Goal: Task Accomplishment & Management: Complete application form

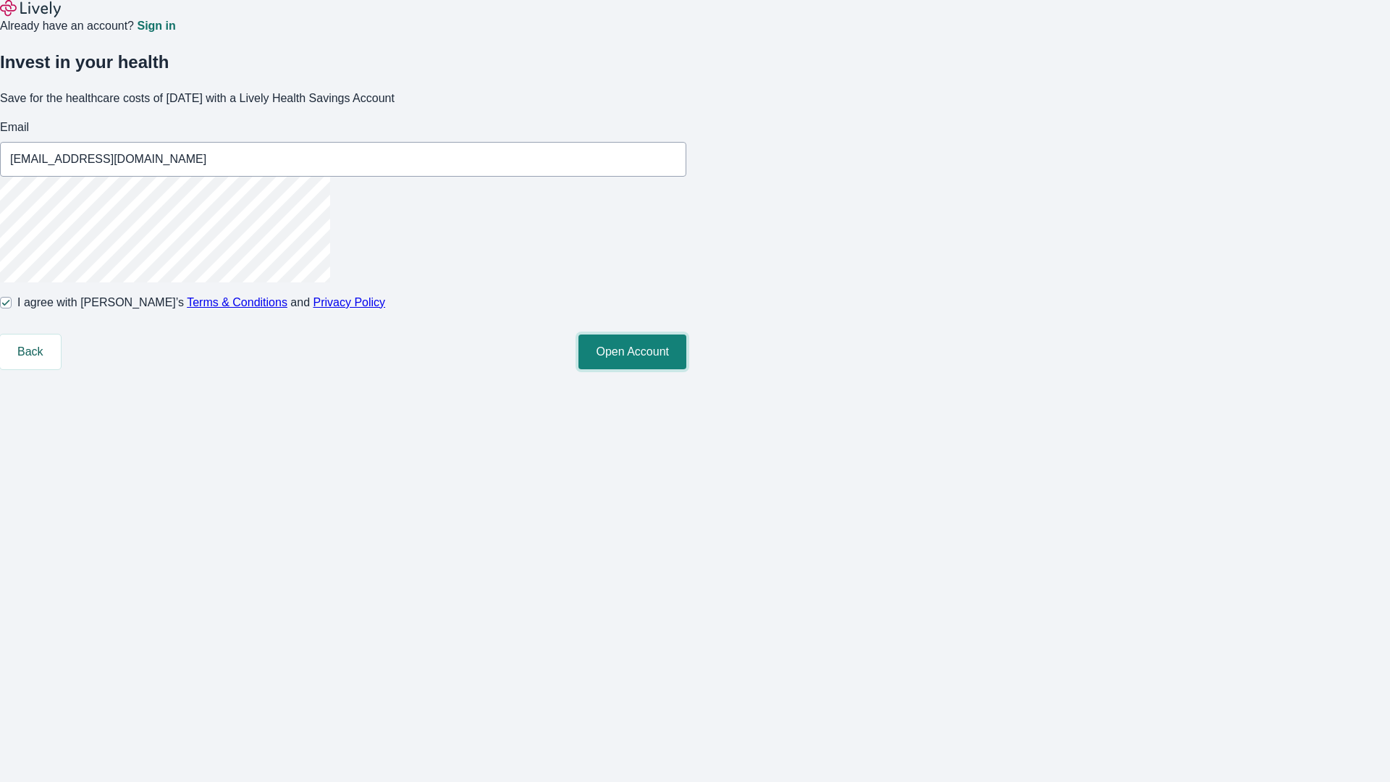
click at [686, 369] on button "Open Account" at bounding box center [632, 351] width 108 height 35
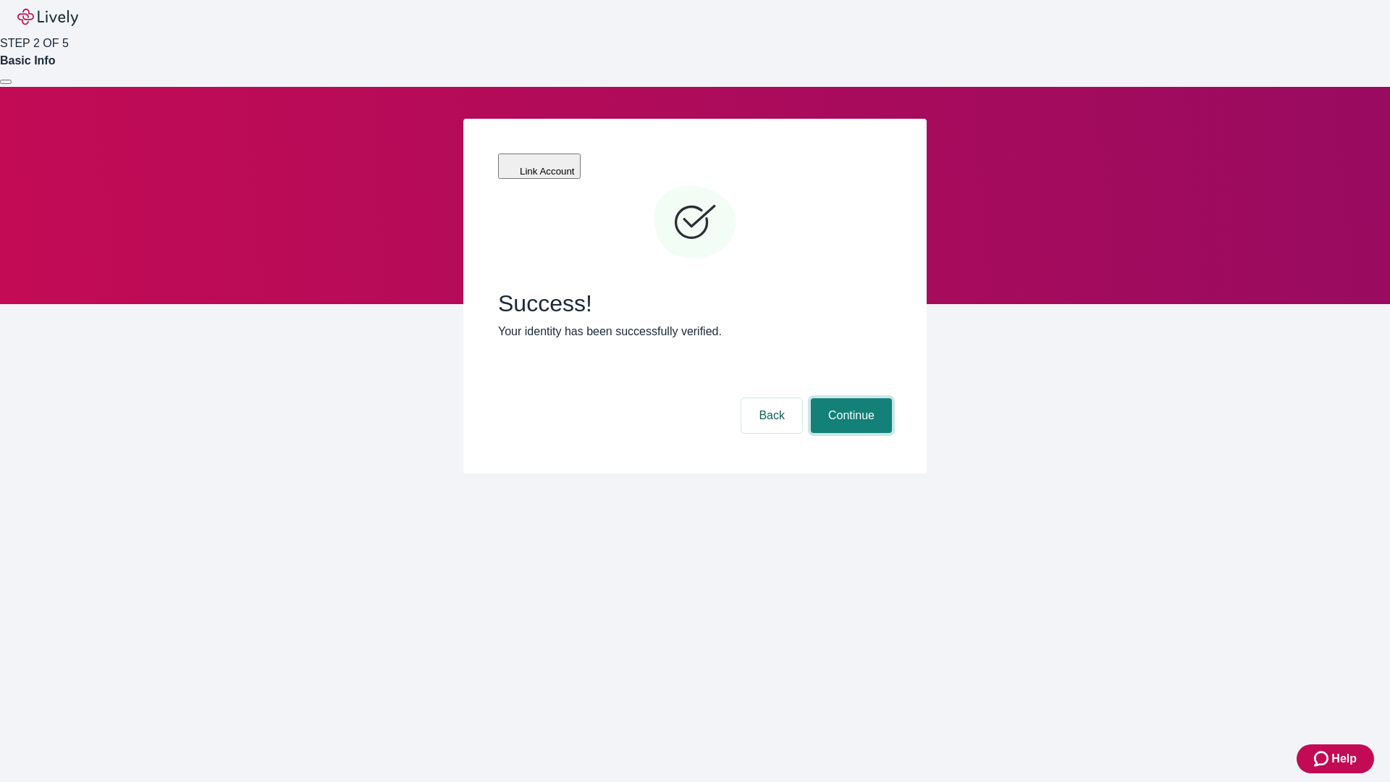
click at [849, 398] on button "Continue" at bounding box center [851, 415] width 81 height 35
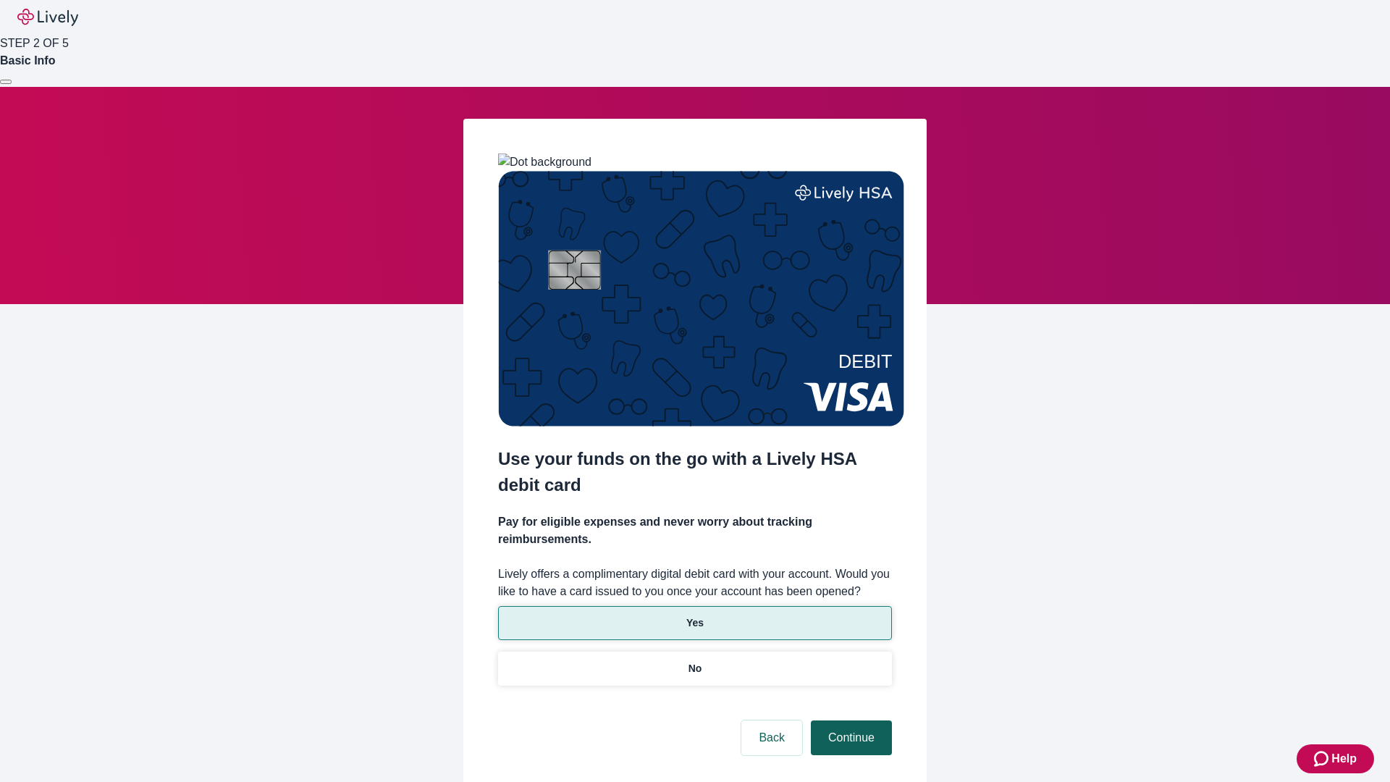
click at [694, 615] on p "Yes" at bounding box center [694, 622] width 17 height 15
click at [849, 720] on button "Continue" at bounding box center [851, 737] width 81 height 35
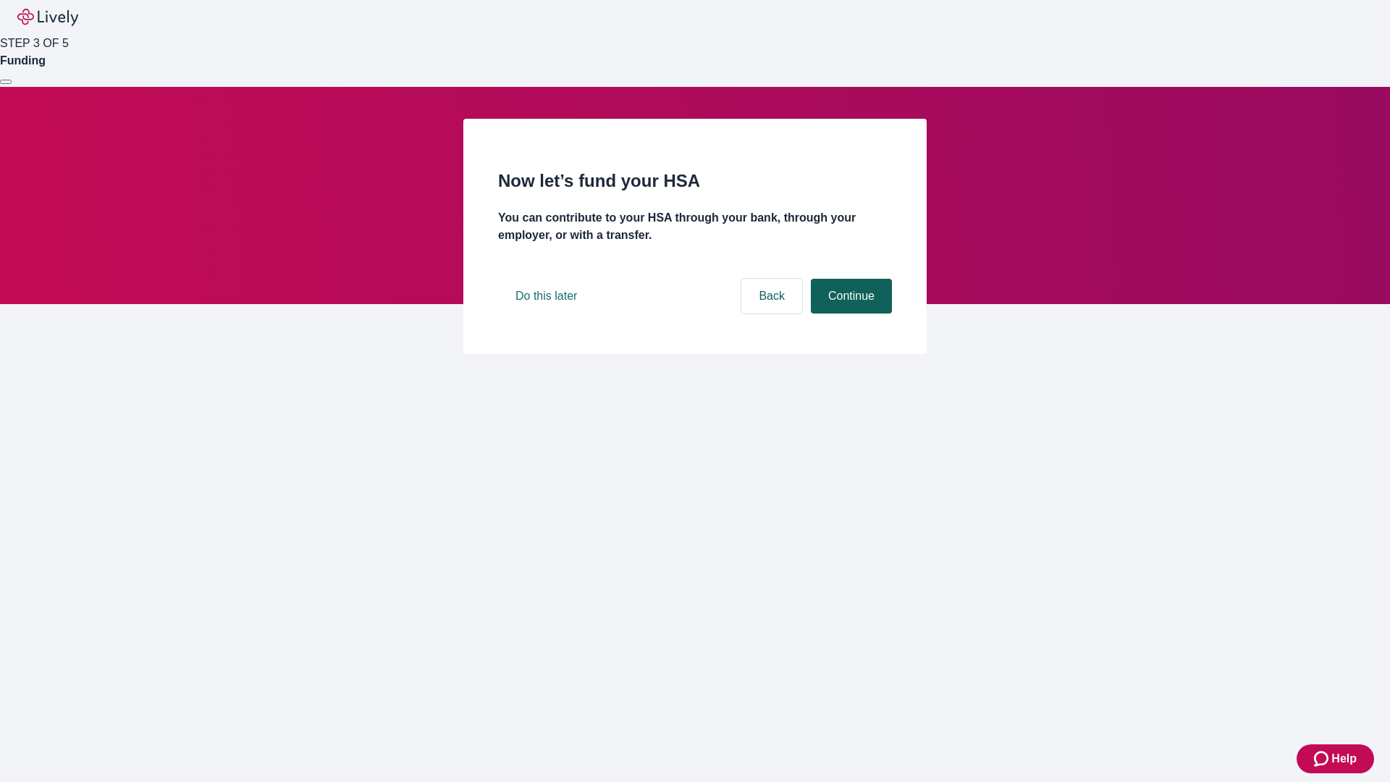
click at [849, 313] on button "Continue" at bounding box center [851, 296] width 81 height 35
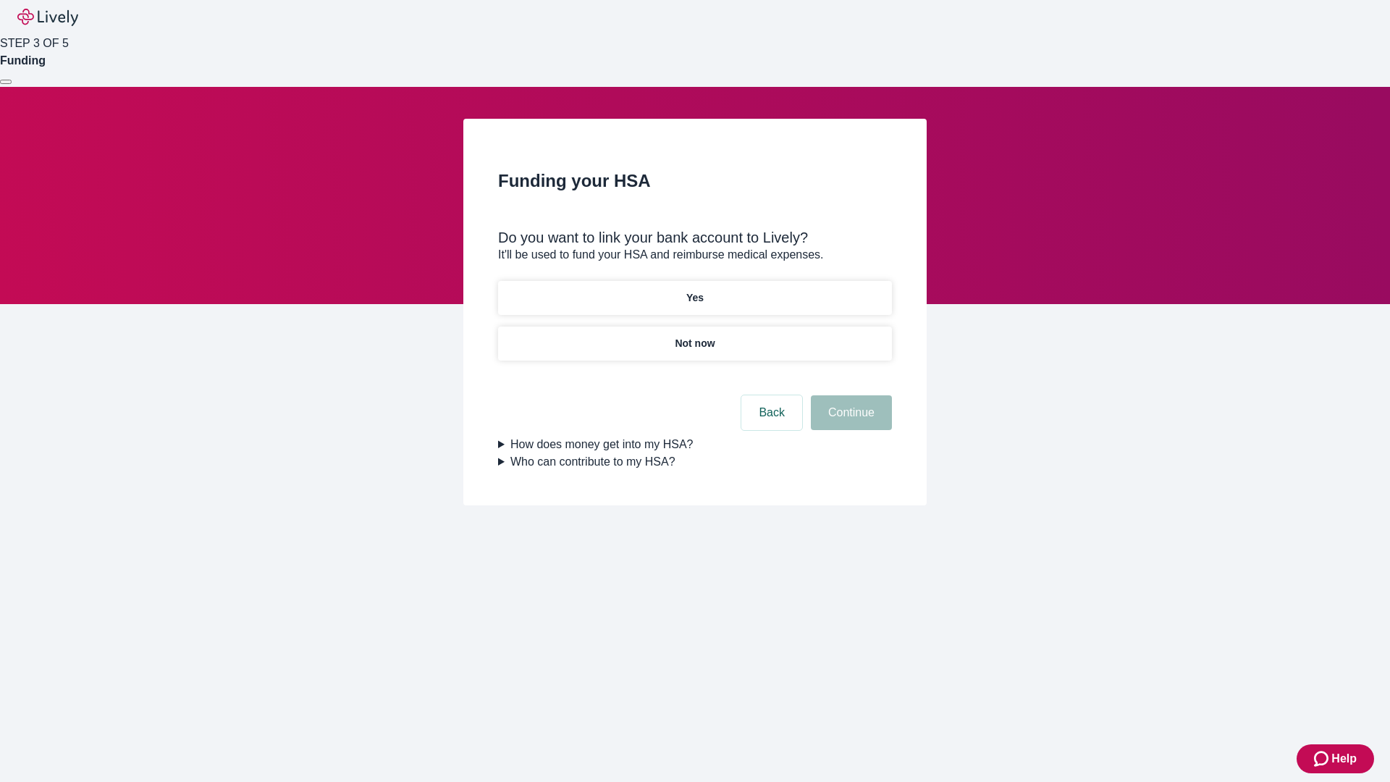
click at [694, 290] on p "Yes" at bounding box center [694, 297] width 17 height 15
click at [849, 395] on button "Continue" at bounding box center [851, 412] width 81 height 35
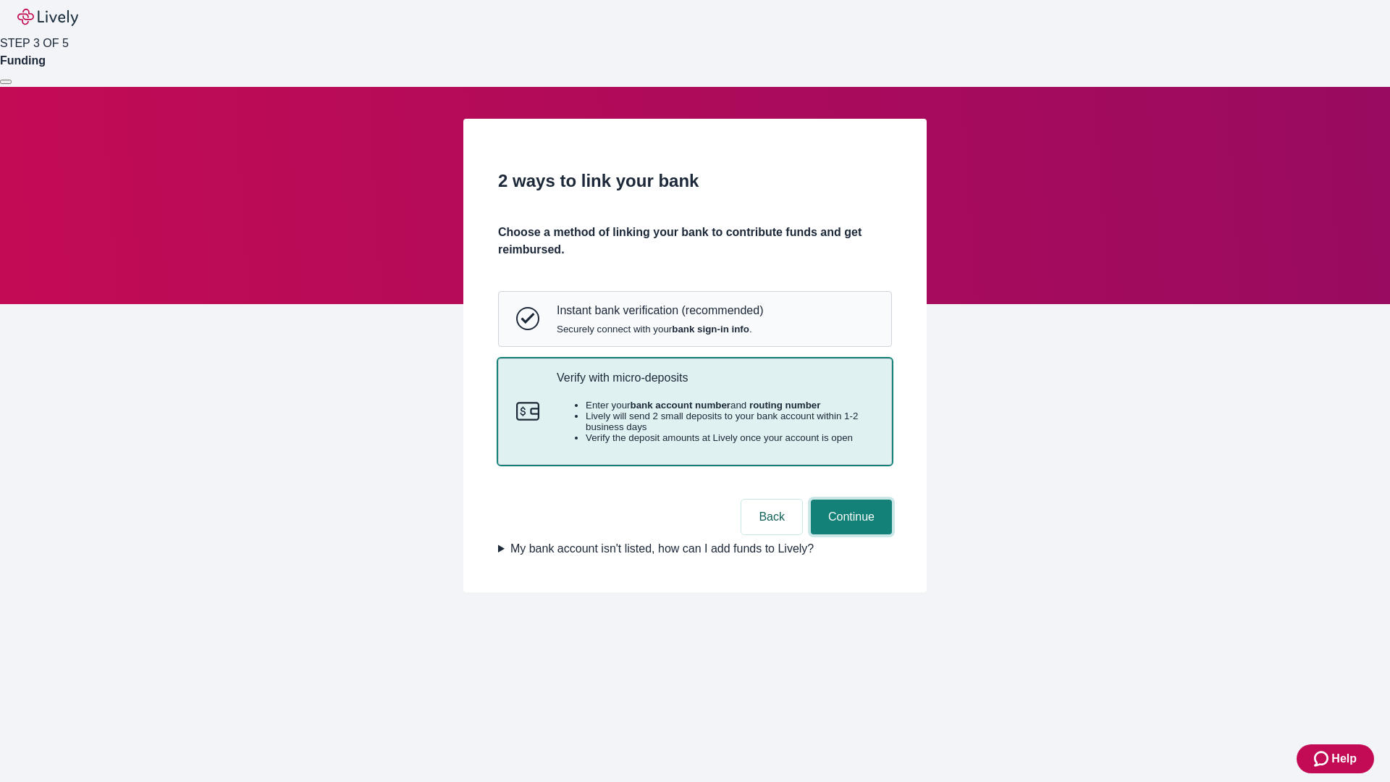
click at [849, 534] on button "Continue" at bounding box center [851, 516] width 81 height 35
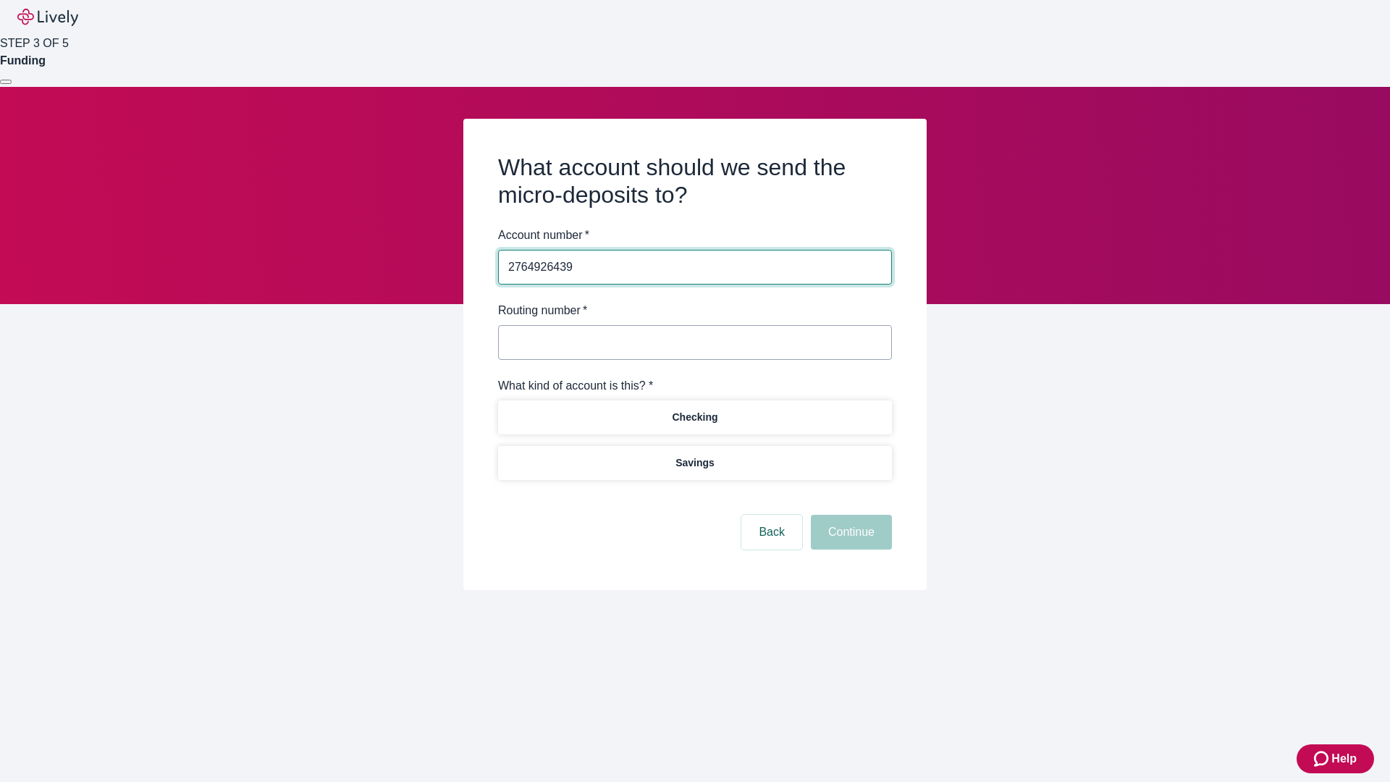
type input "2764926439"
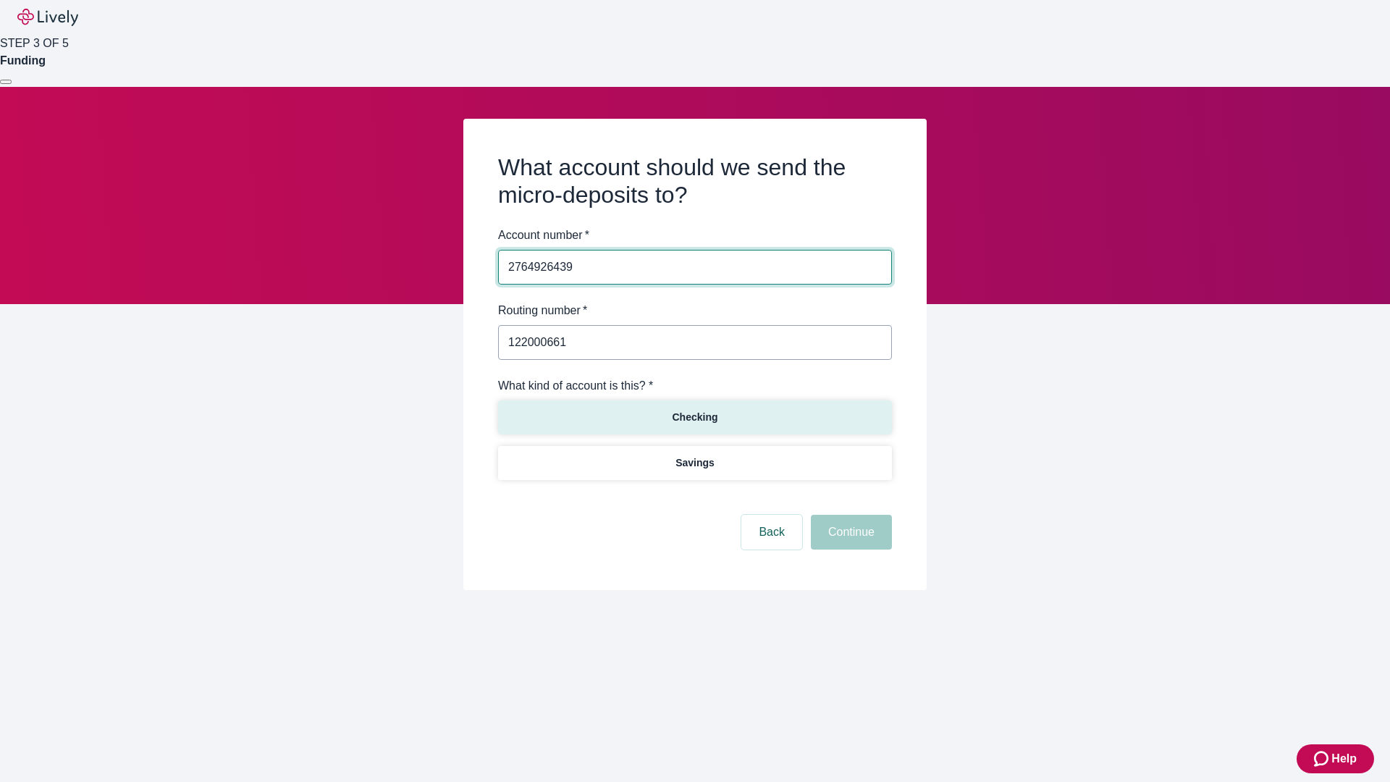
type input "122000661"
click at [694, 416] on p "Checking" at bounding box center [695, 417] width 46 height 15
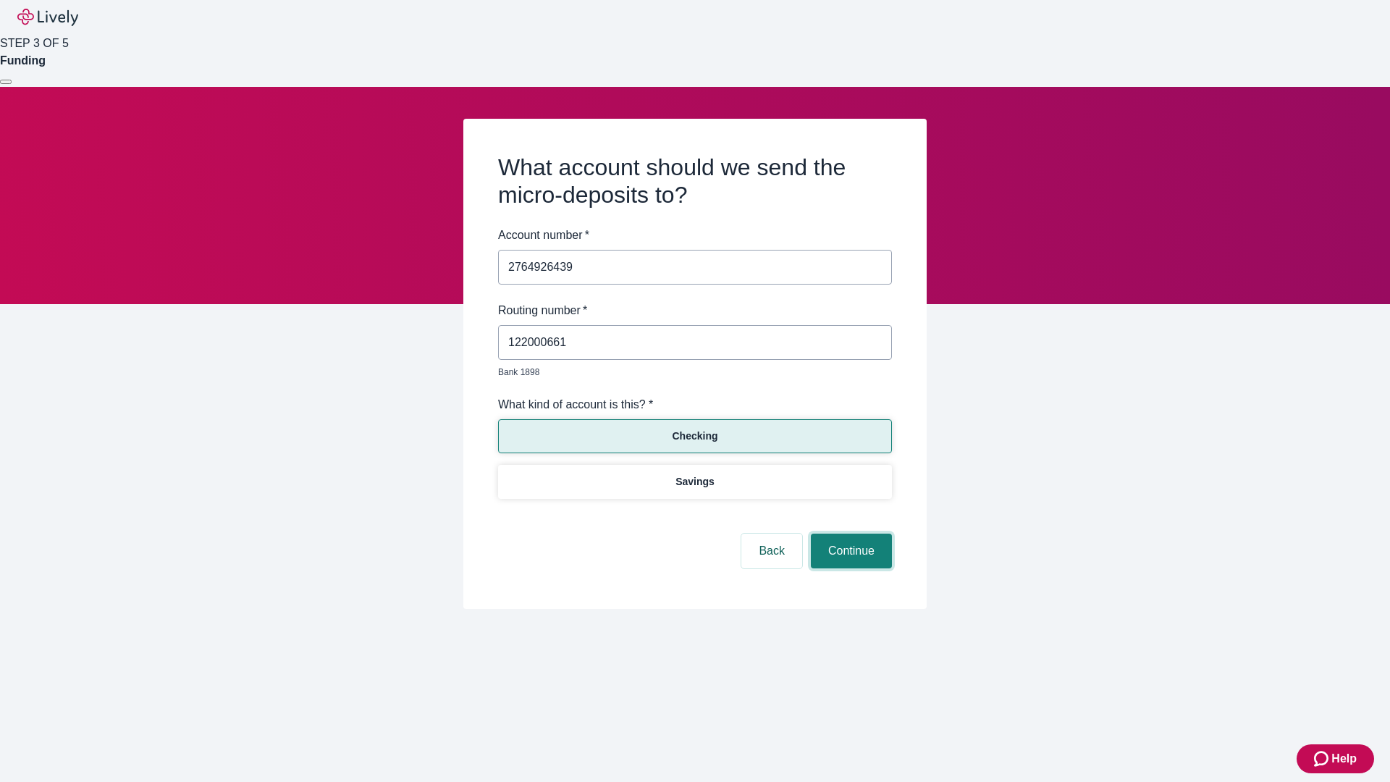
click at [849, 534] on button "Continue" at bounding box center [851, 550] width 81 height 35
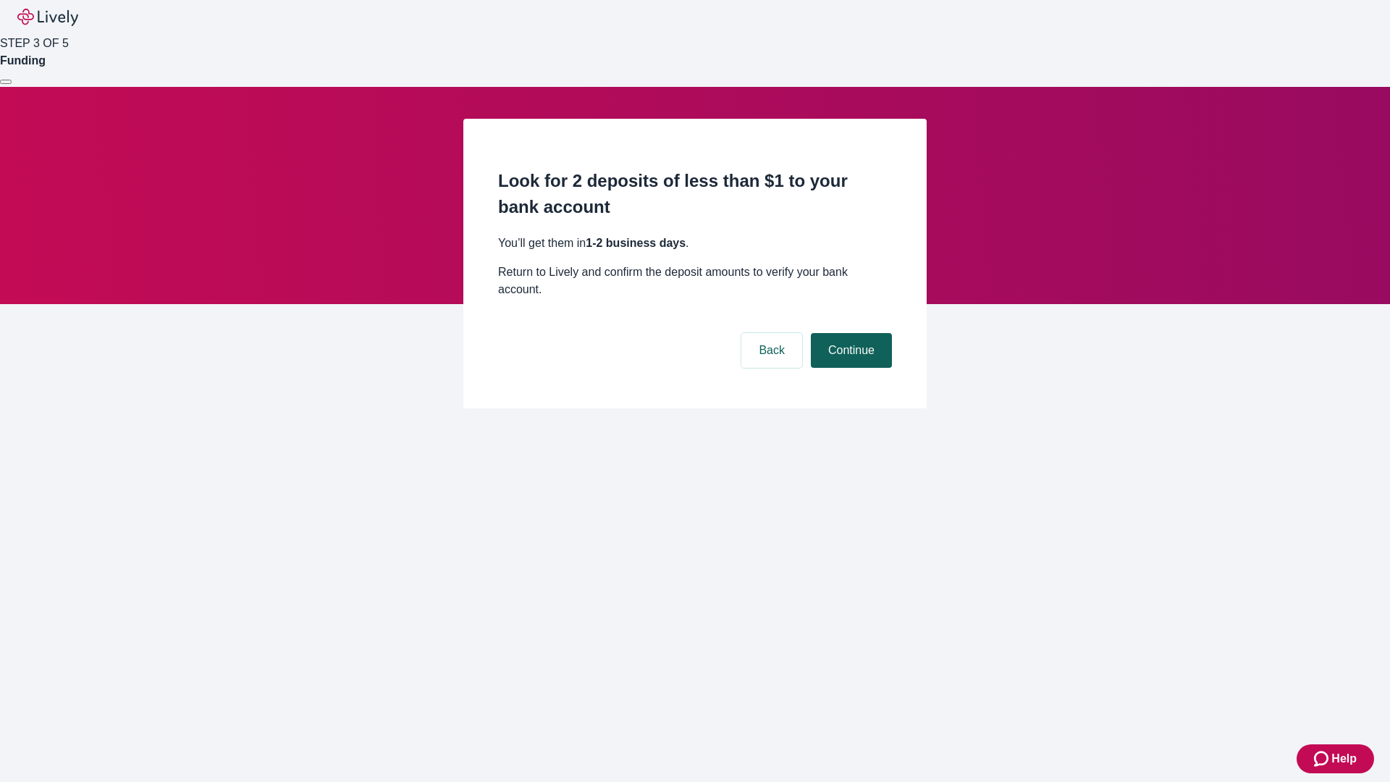
click at [849, 333] on button "Continue" at bounding box center [851, 350] width 81 height 35
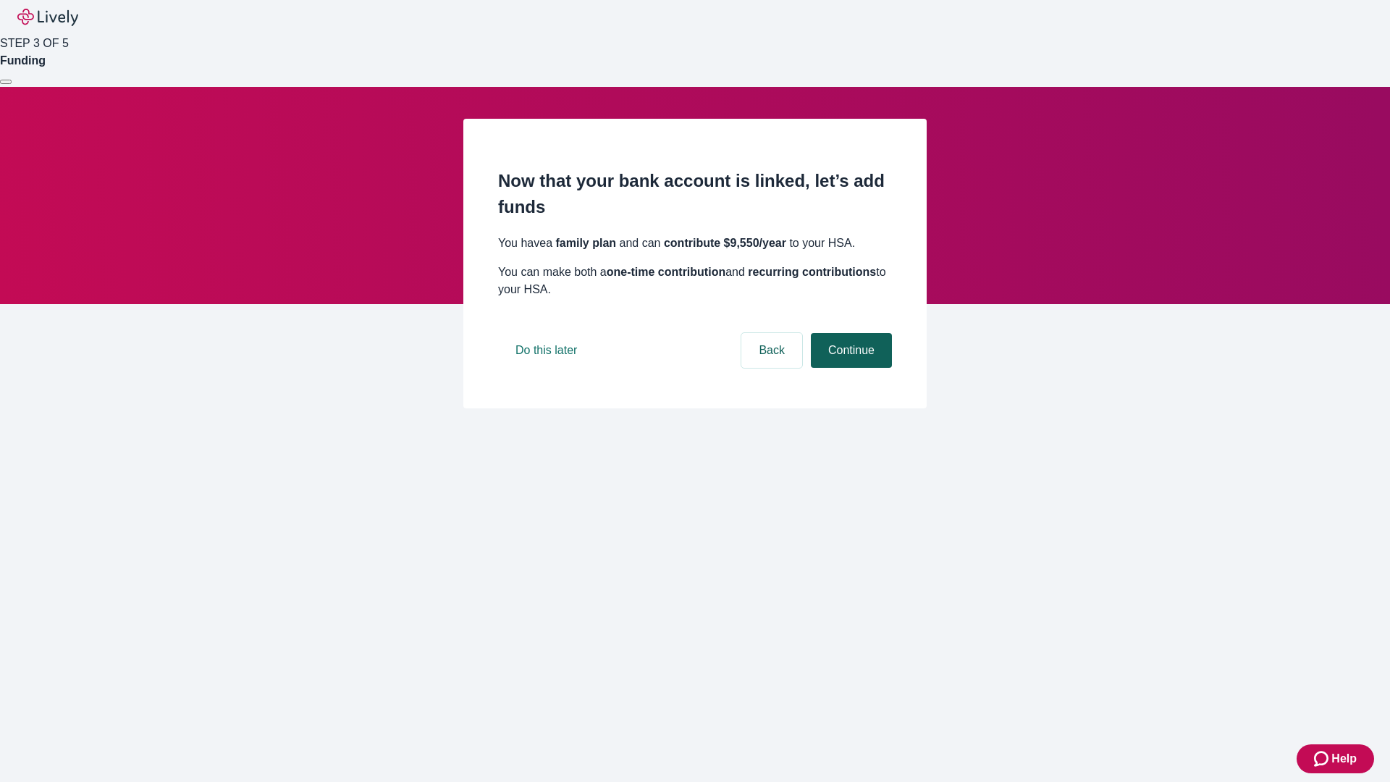
click at [849, 368] on button "Continue" at bounding box center [851, 350] width 81 height 35
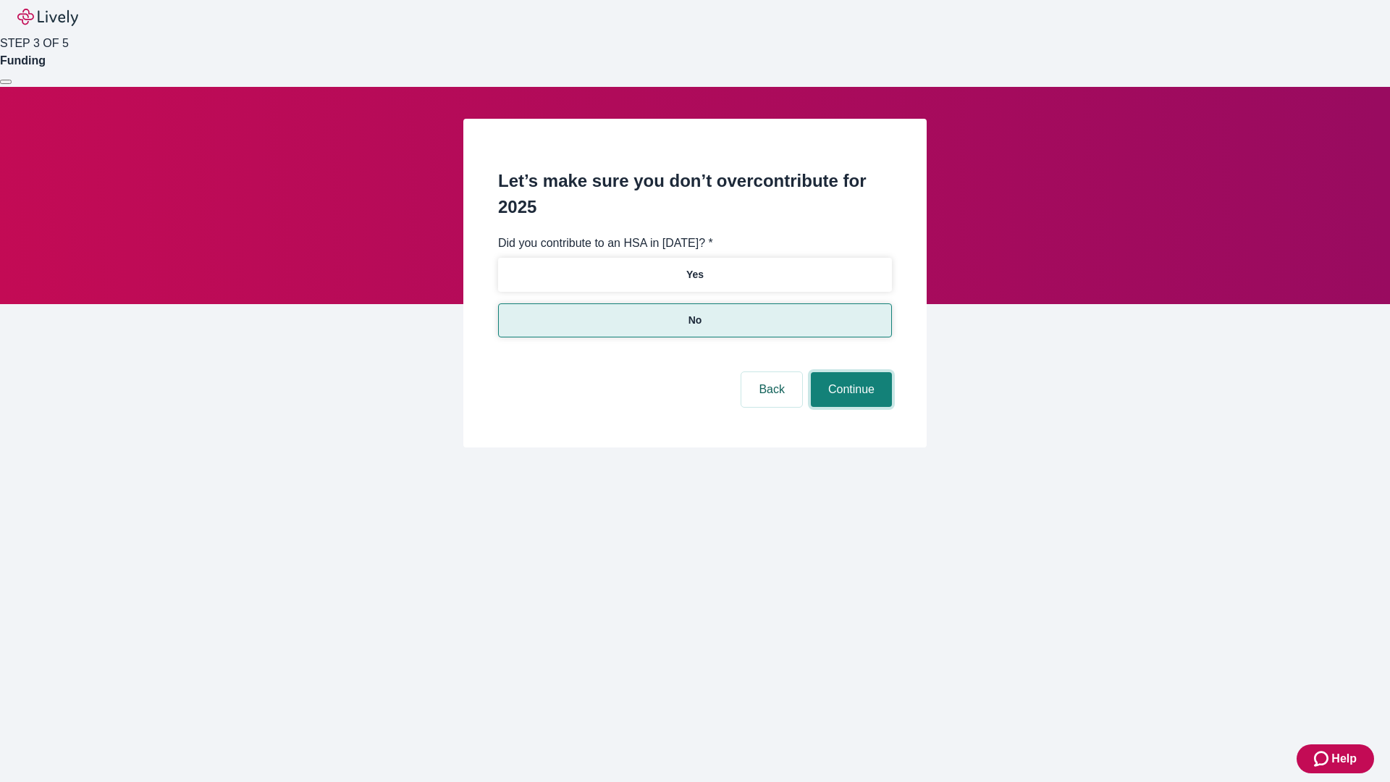
click at [849, 372] on button "Continue" at bounding box center [851, 389] width 81 height 35
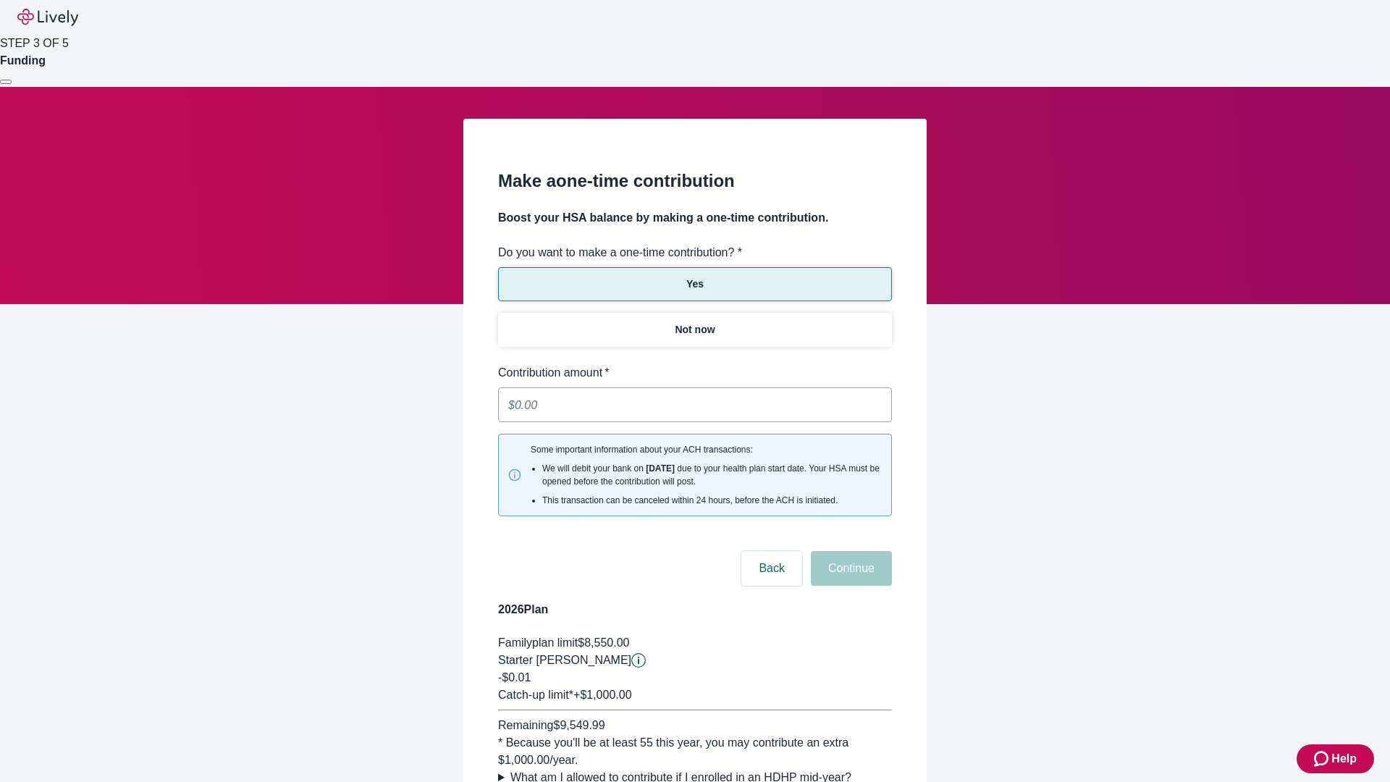
type input "0.01"
click at [849, 551] on button "Continue" at bounding box center [851, 568] width 81 height 35
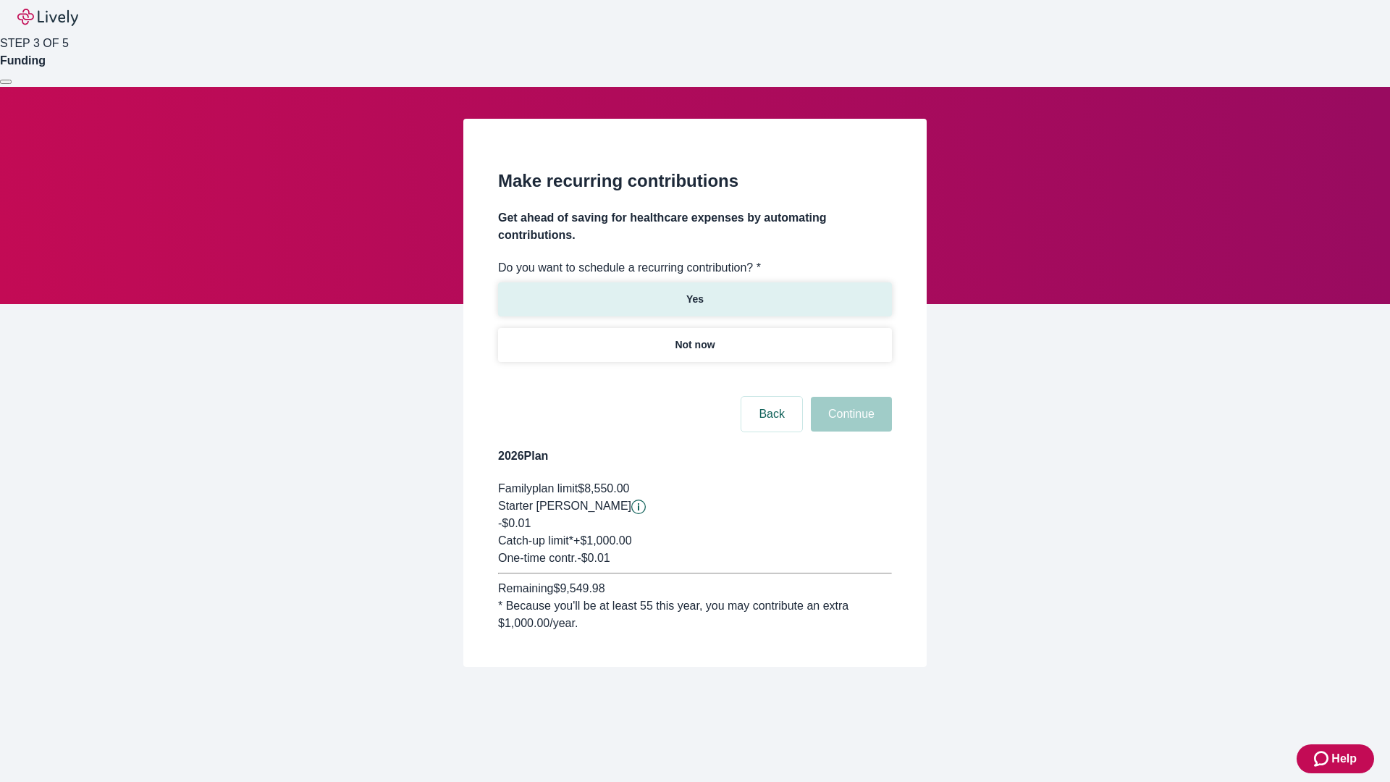
click at [694, 292] on p "Yes" at bounding box center [694, 299] width 17 height 15
click at [694, 379] on body "Help STEP 3 OF 5 Funding Make recurring contributions Get ahead of saving for h…" at bounding box center [695, 368] width 1390 height 736
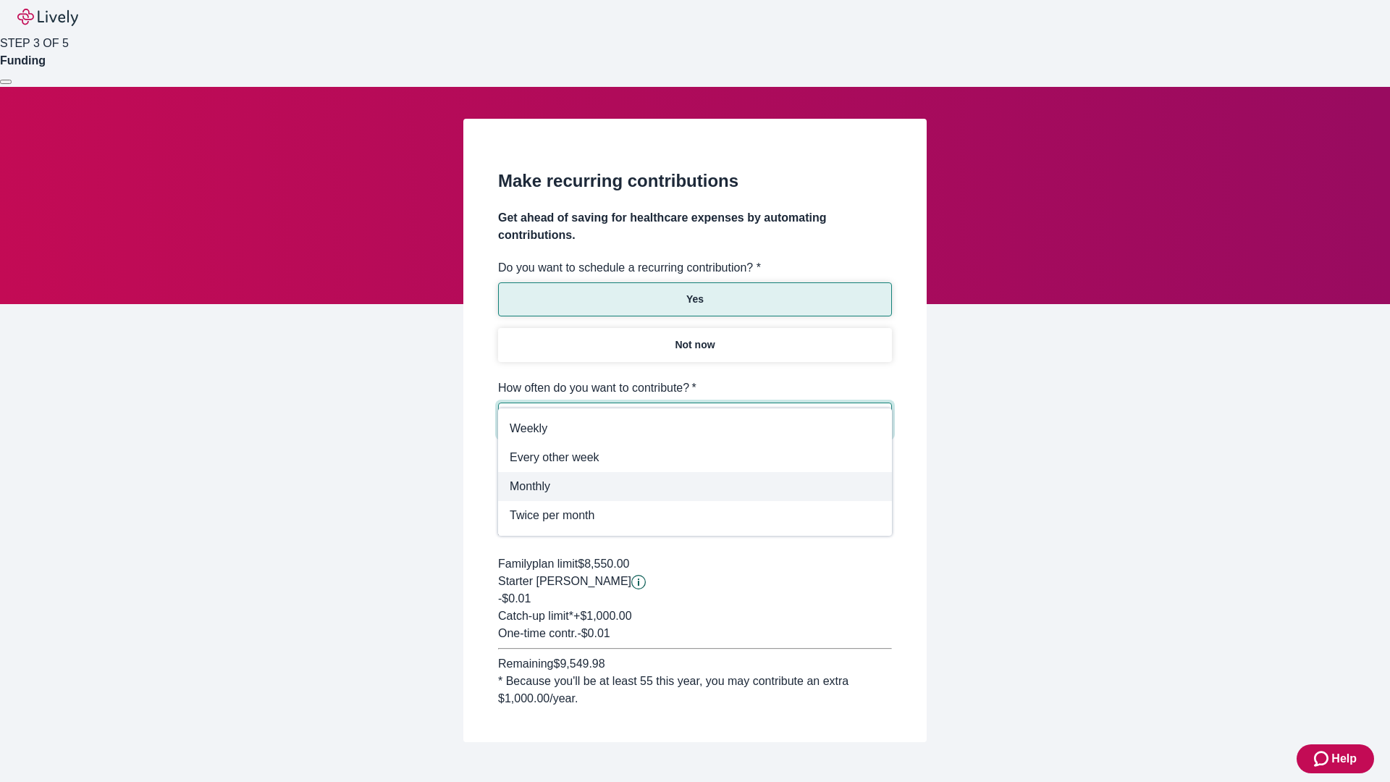
click at [695, 486] on span "Monthly" at bounding box center [695, 486] width 371 height 17
type input "Monthly"
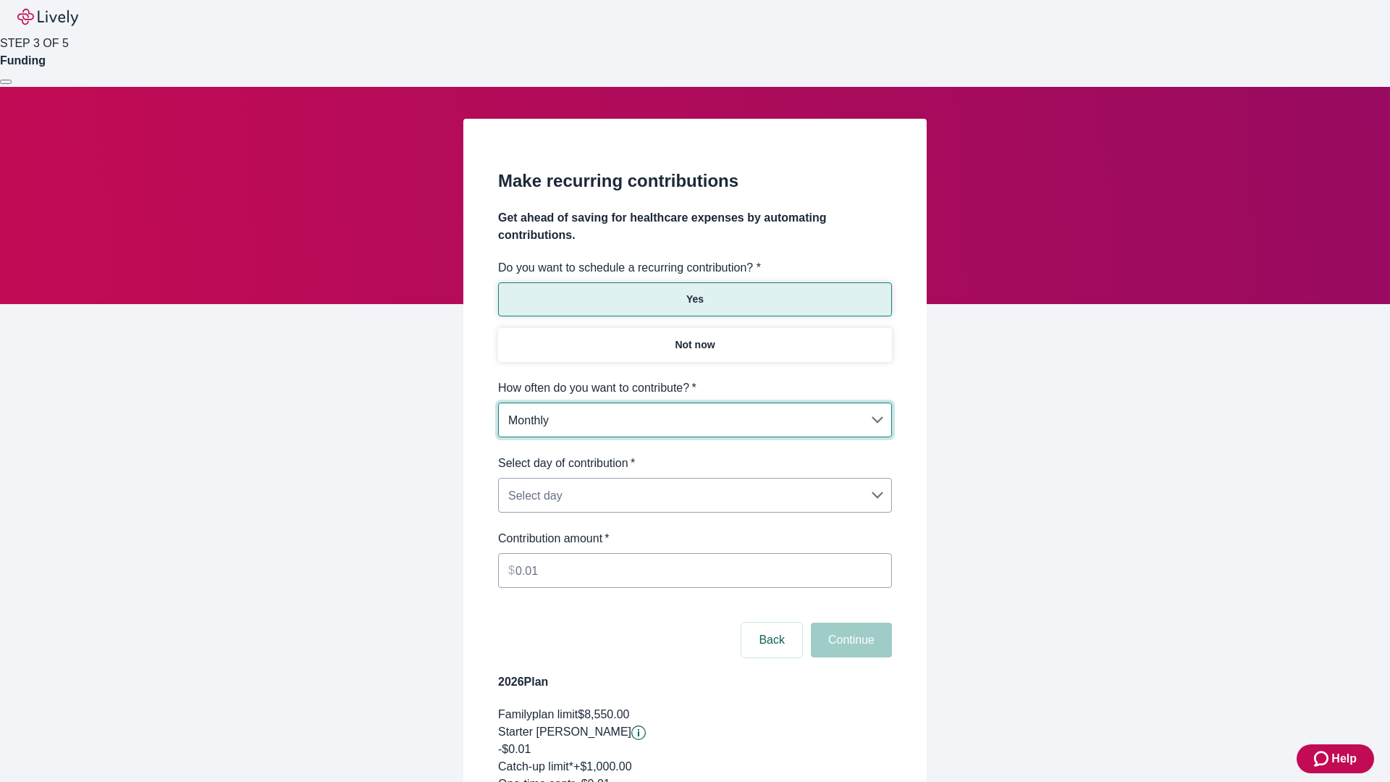
click at [694, 455] on body "Help STEP 3 OF 5 Funding Make recurring contributions Get ahead of saving for h…" at bounding box center [695, 481] width 1390 height 962
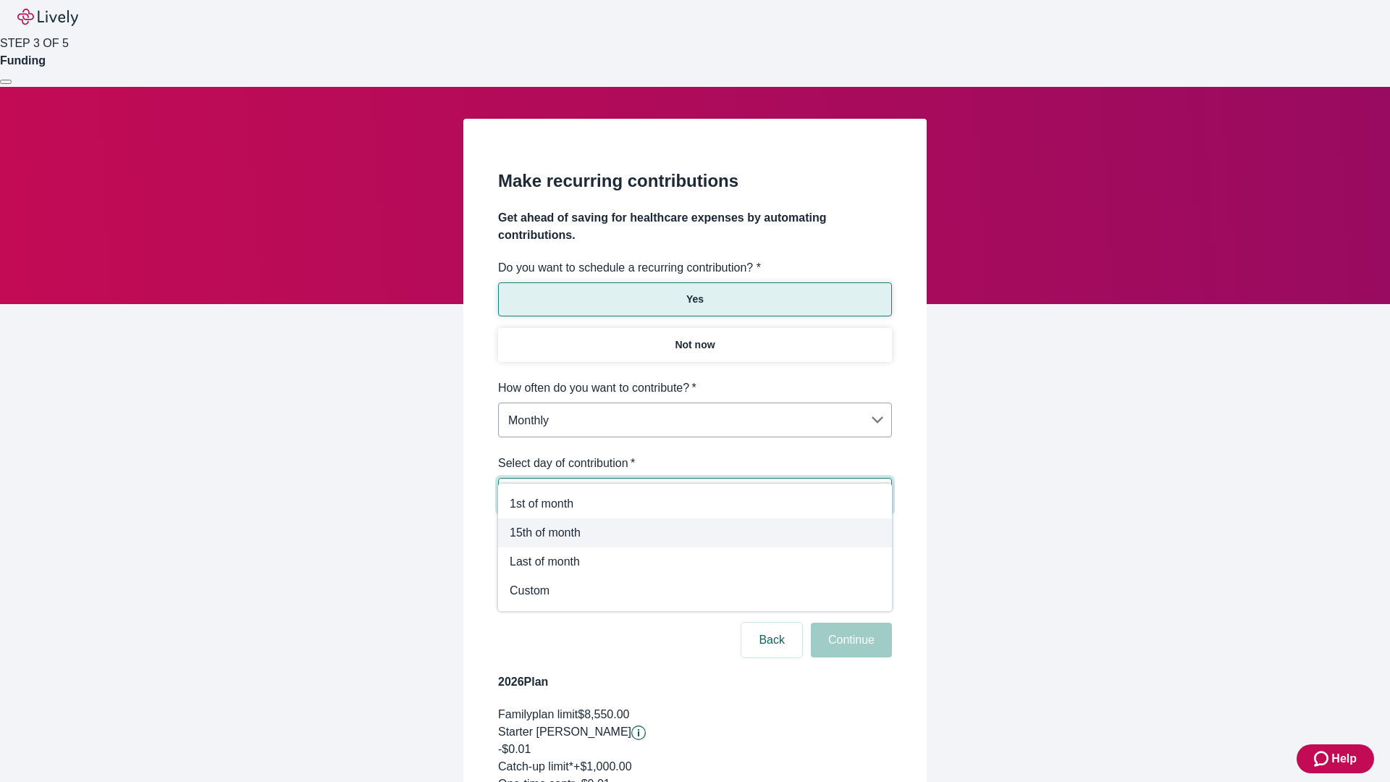
click at [695, 533] on span "15th of month" at bounding box center [695, 532] width 371 height 17
type input "Monthly15th"
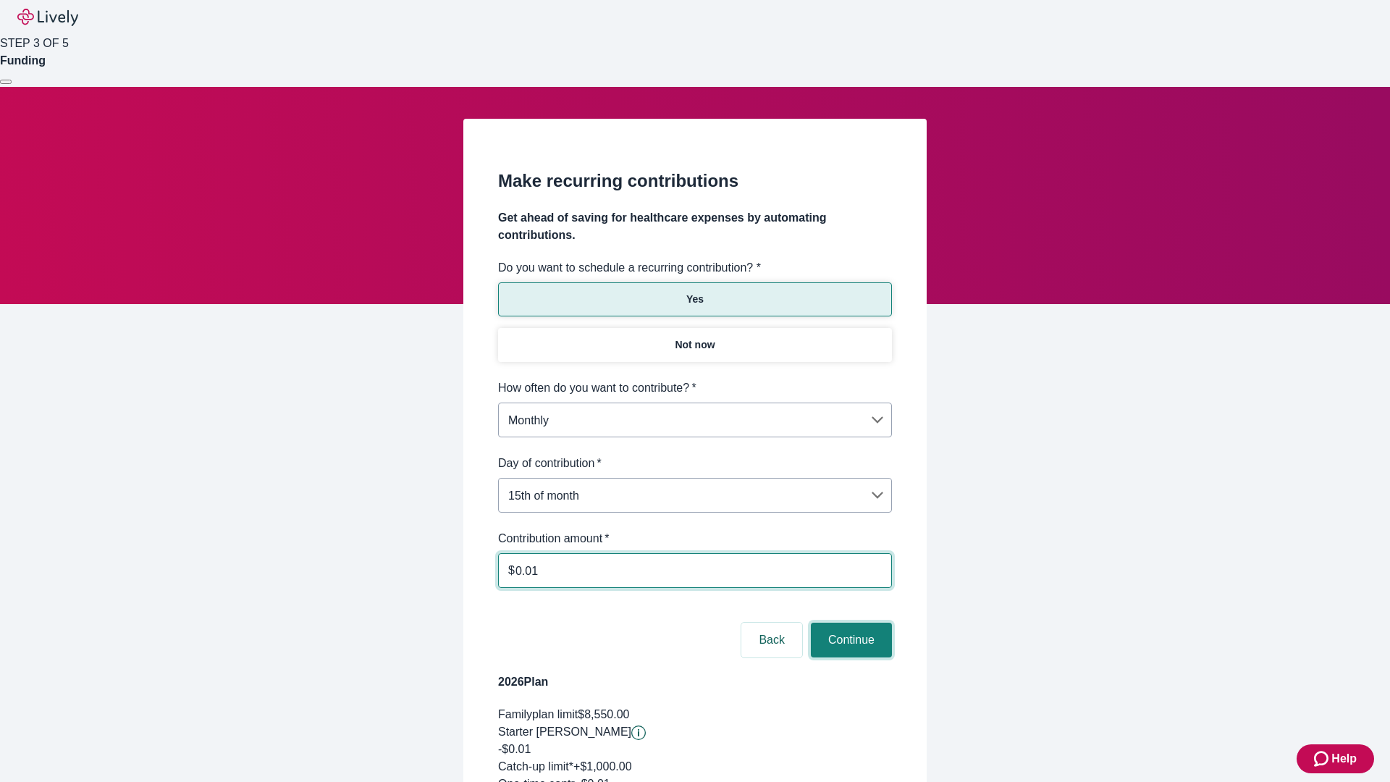
click at [849, 622] on button "Continue" at bounding box center [851, 639] width 81 height 35
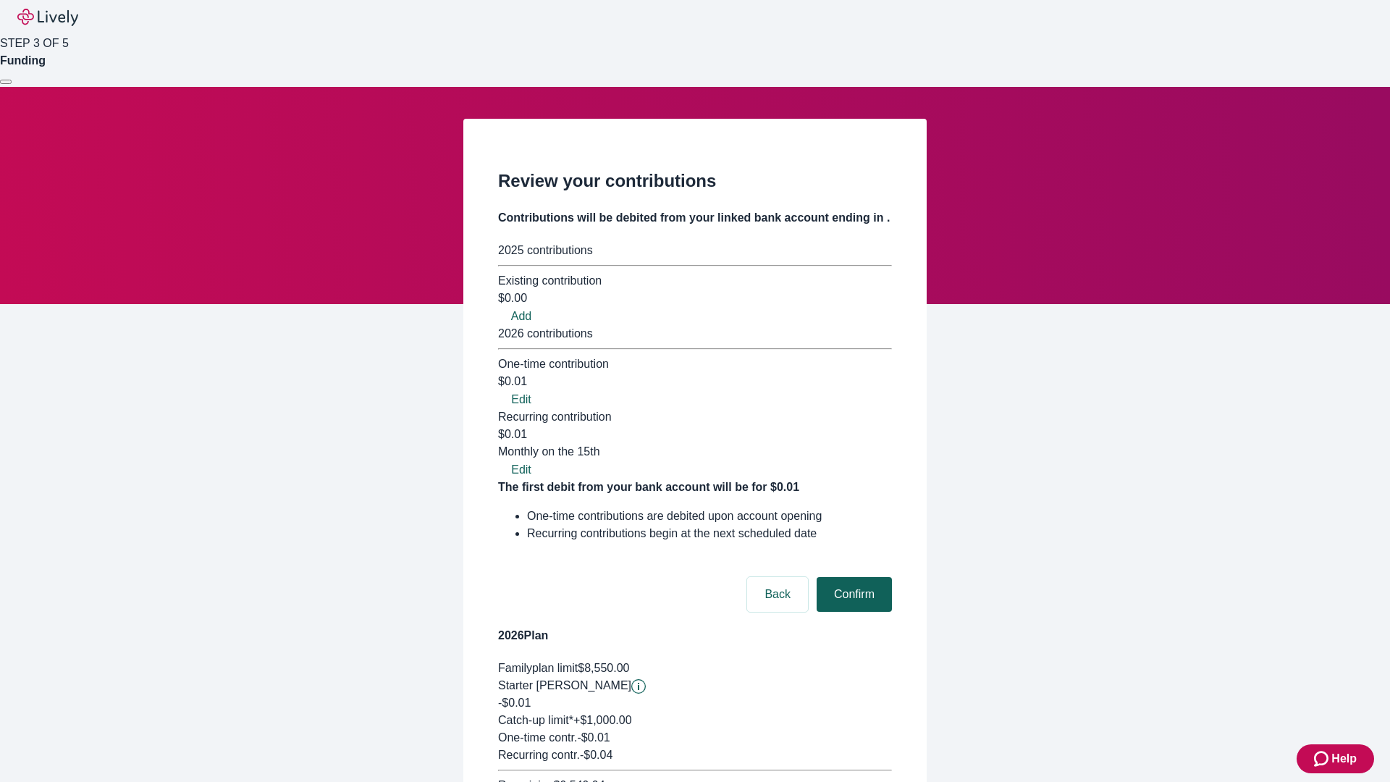
click at [852, 577] on button "Confirm" at bounding box center [853, 594] width 75 height 35
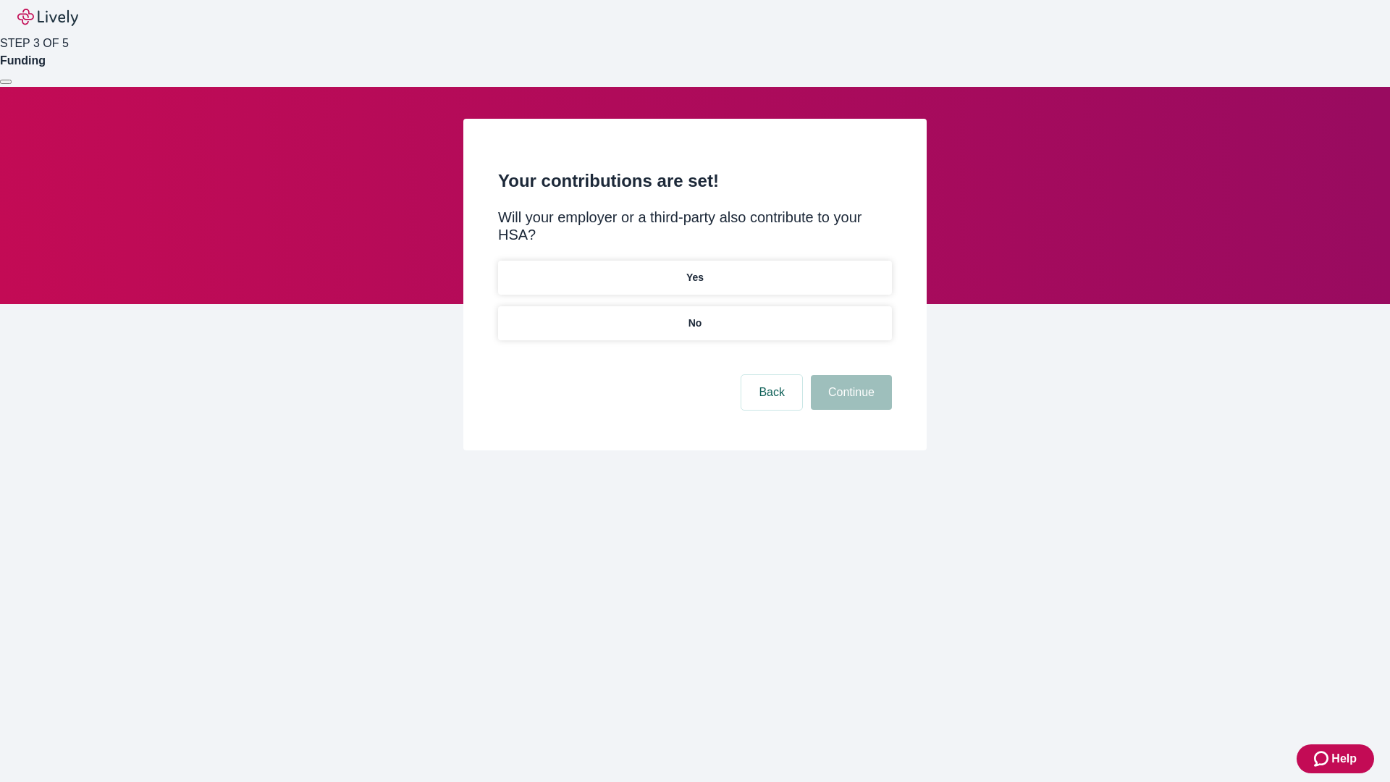
click at [694, 270] on p "Yes" at bounding box center [694, 277] width 17 height 15
click at [849, 375] on button "Continue" at bounding box center [851, 392] width 81 height 35
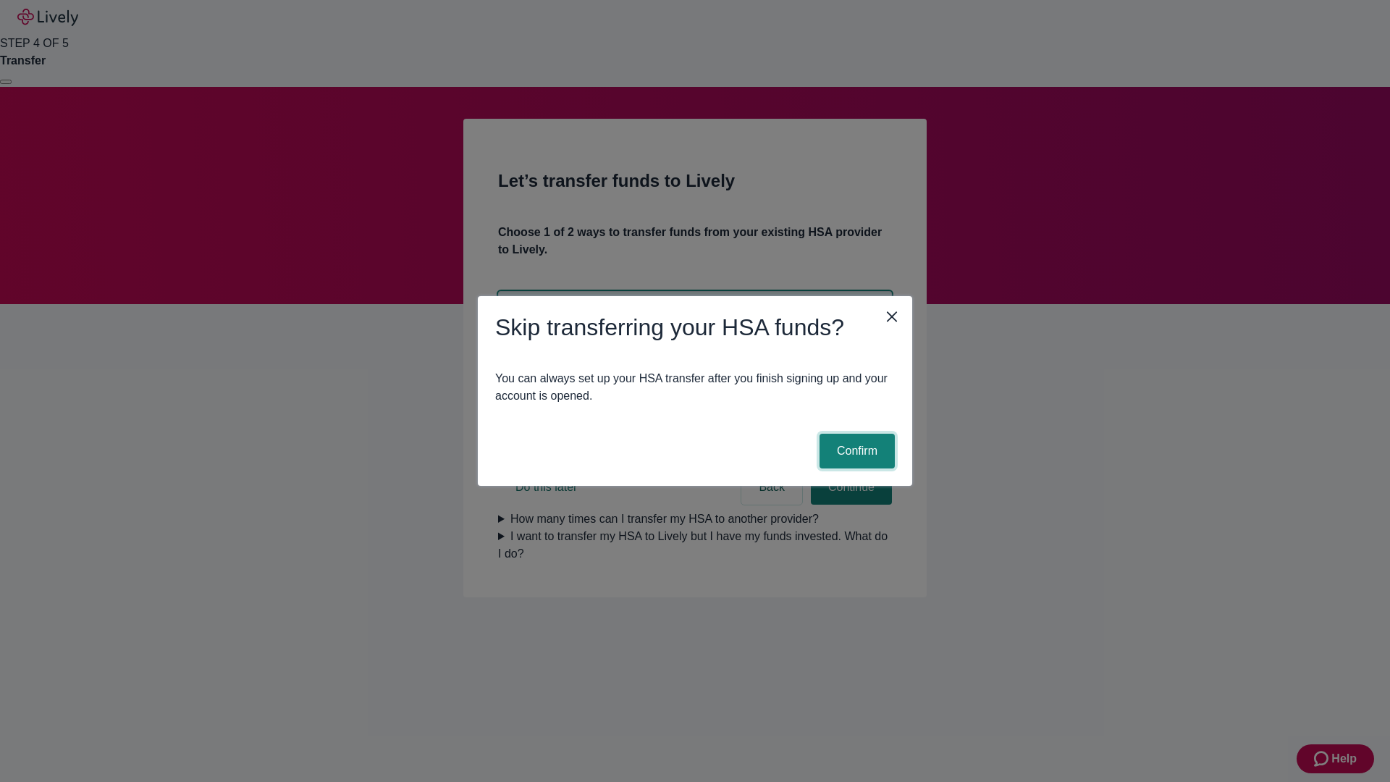
click at [855, 451] on button "Confirm" at bounding box center [856, 451] width 75 height 35
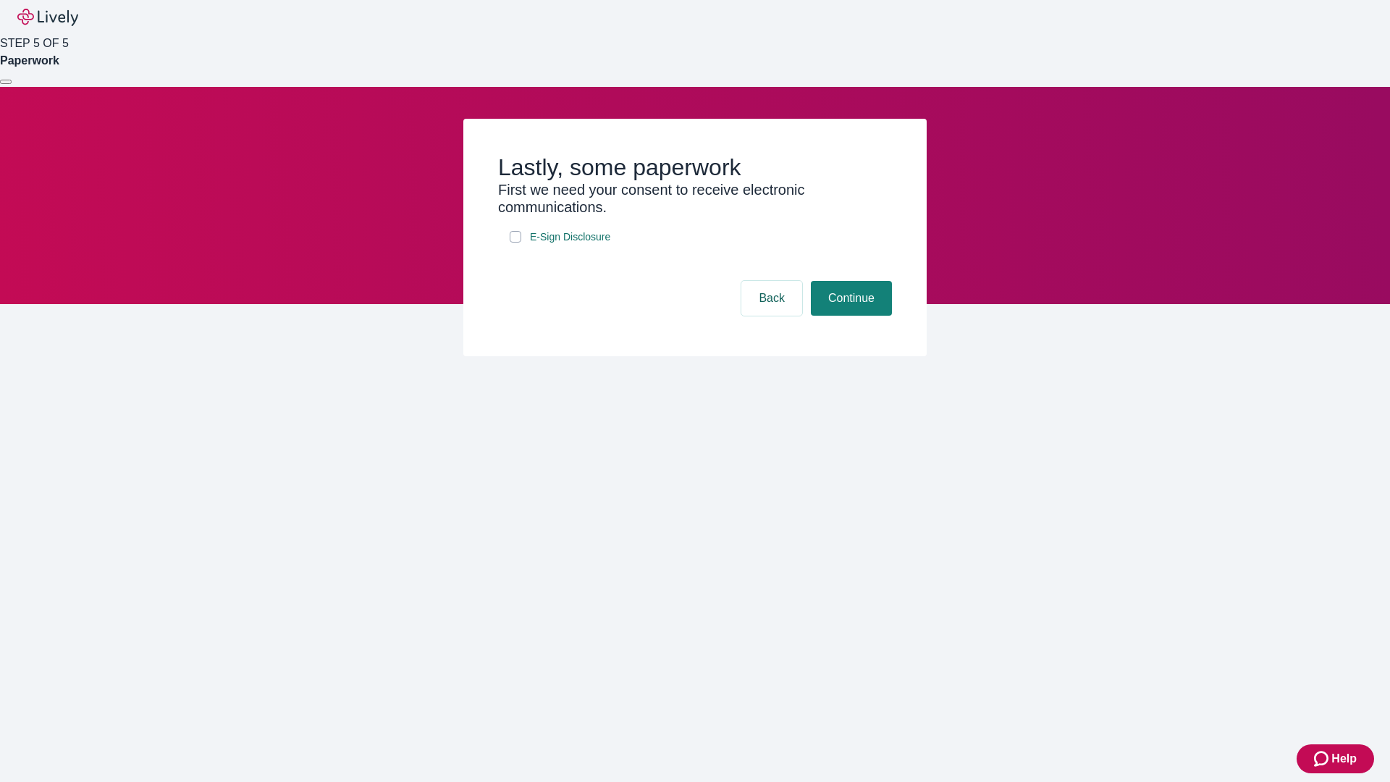
click at [515, 242] on input "E-Sign Disclosure" at bounding box center [516, 237] width 12 height 12
checkbox input "true"
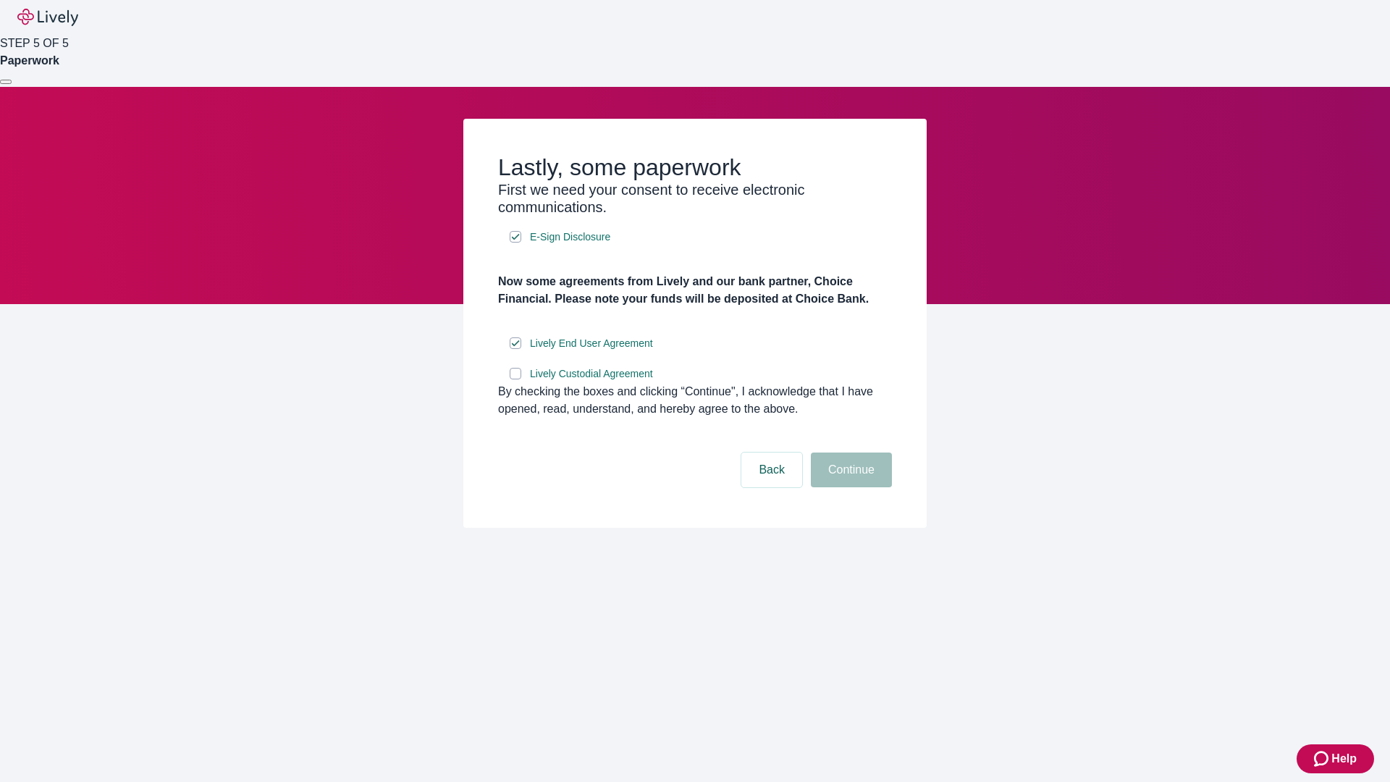
click at [515, 379] on input "Lively Custodial Agreement" at bounding box center [516, 374] width 12 height 12
checkbox input "true"
click at [849, 487] on button "Continue" at bounding box center [851, 469] width 81 height 35
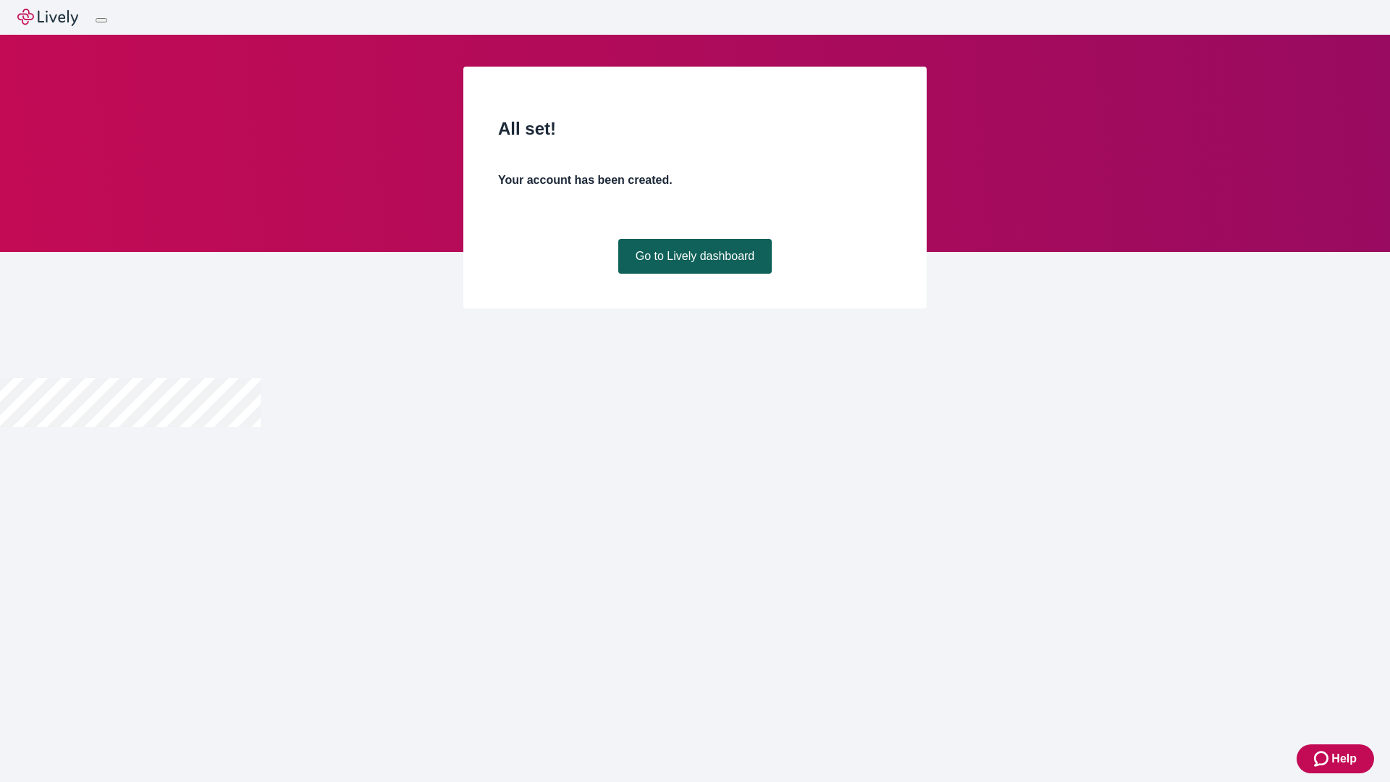
click at [694, 274] on link "Go to Lively dashboard" at bounding box center [695, 256] width 154 height 35
